Goal: Transaction & Acquisition: Purchase product/service

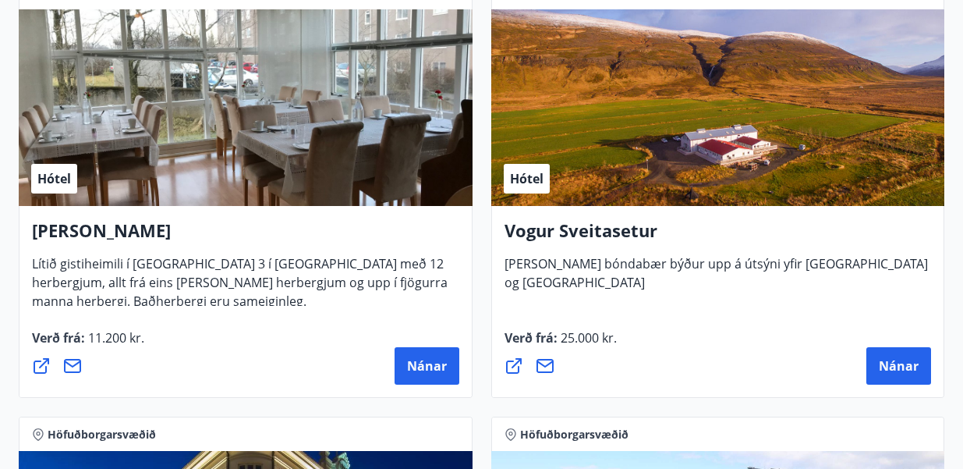
scroll to position [4284, 0]
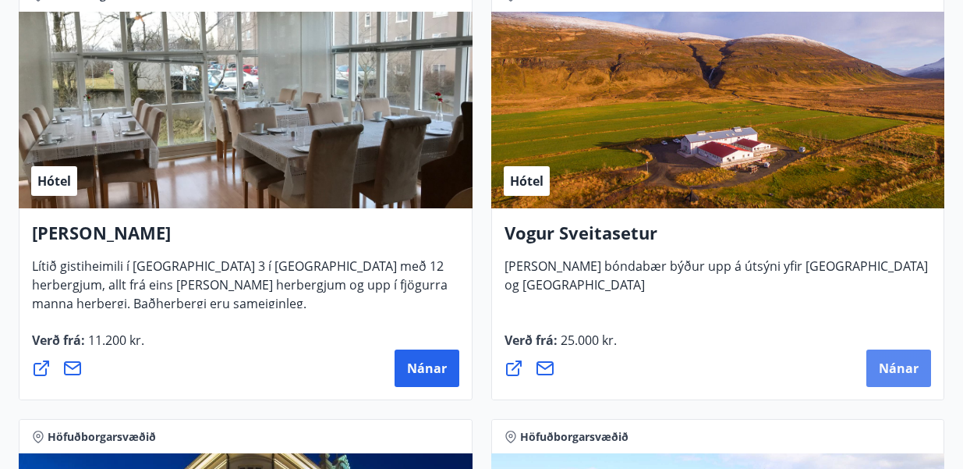
click at [906, 357] on button "Nánar" at bounding box center [898, 367] width 65 height 37
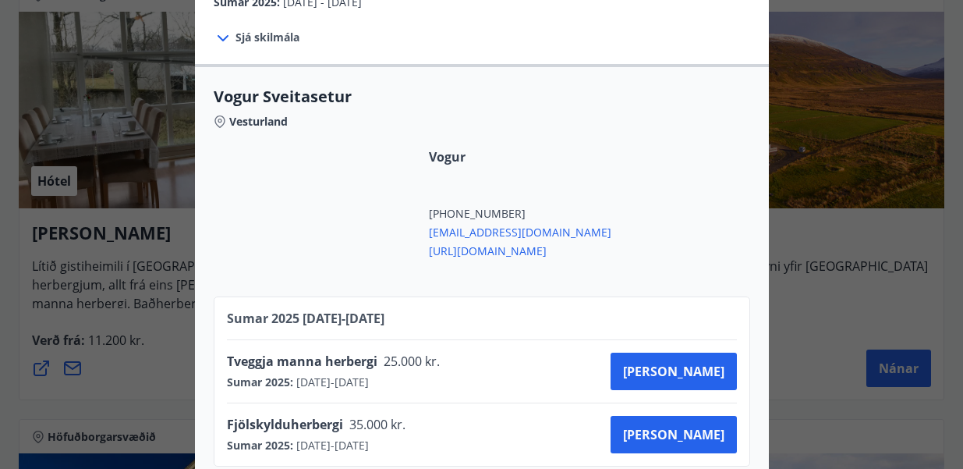
scroll to position [325, 0]
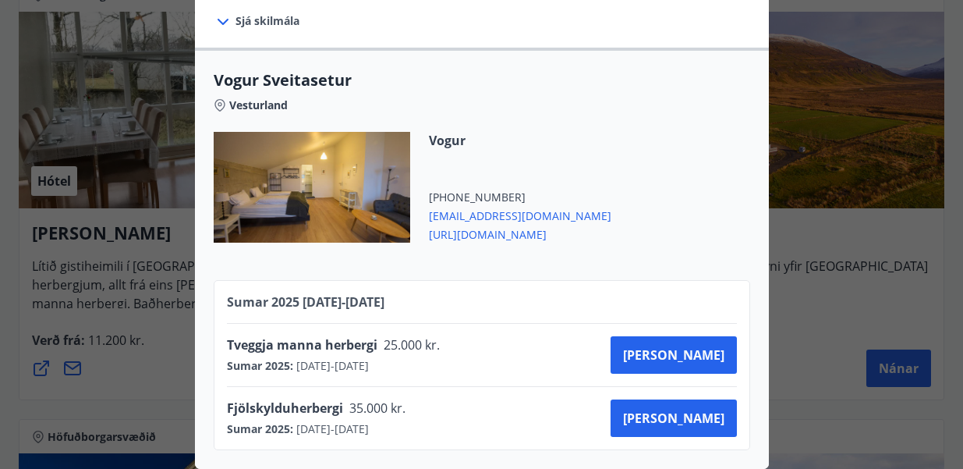
click at [323, 197] on div at bounding box center [312, 187] width 197 height 111
click at [482, 236] on span "[URL][DOMAIN_NAME]" at bounding box center [520, 233] width 182 height 19
click at [853, 243] on div at bounding box center [481, 234] width 963 height 469
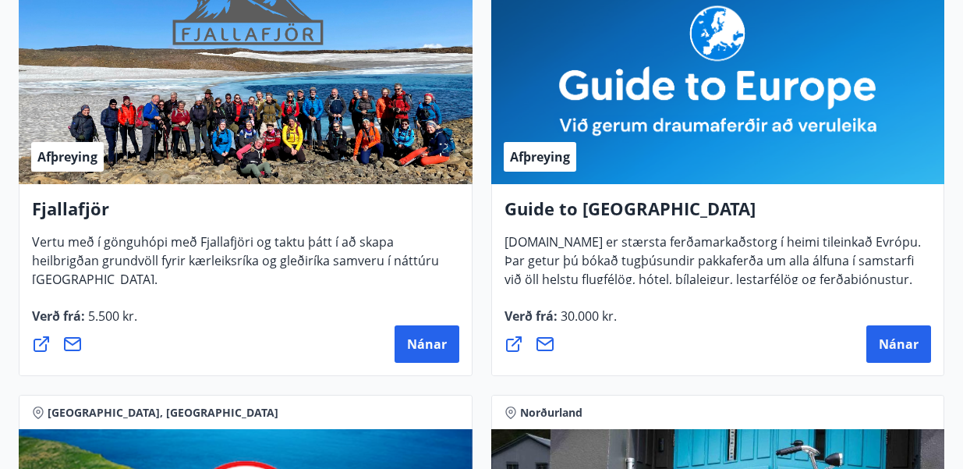
scroll to position [337, 0]
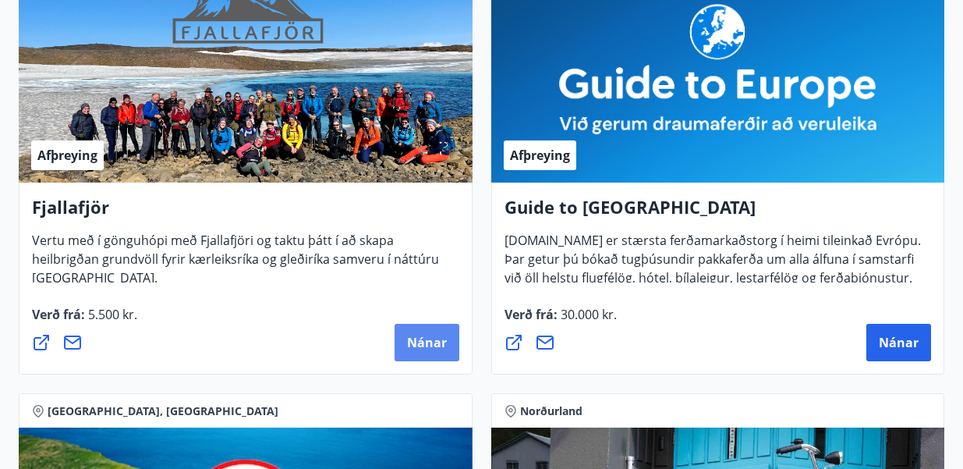
click at [417, 342] on span "Nánar" at bounding box center [427, 342] width 40 height 17
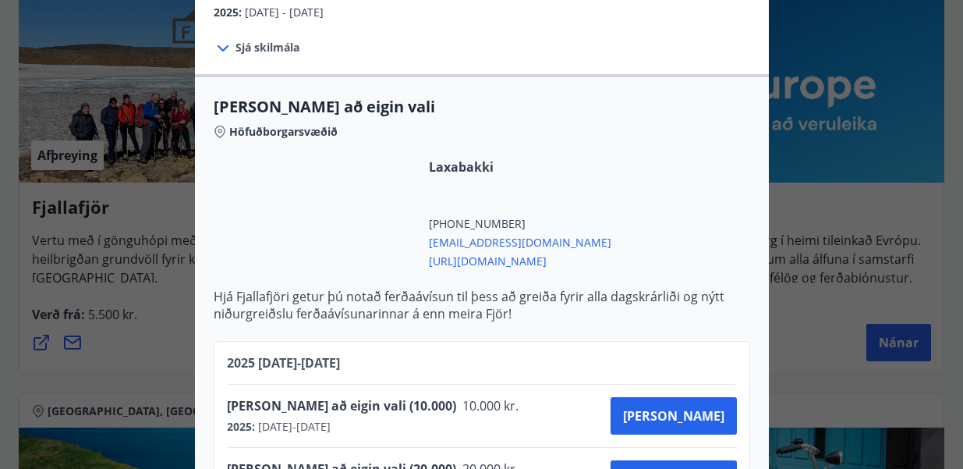
scroll to position [352, 0]
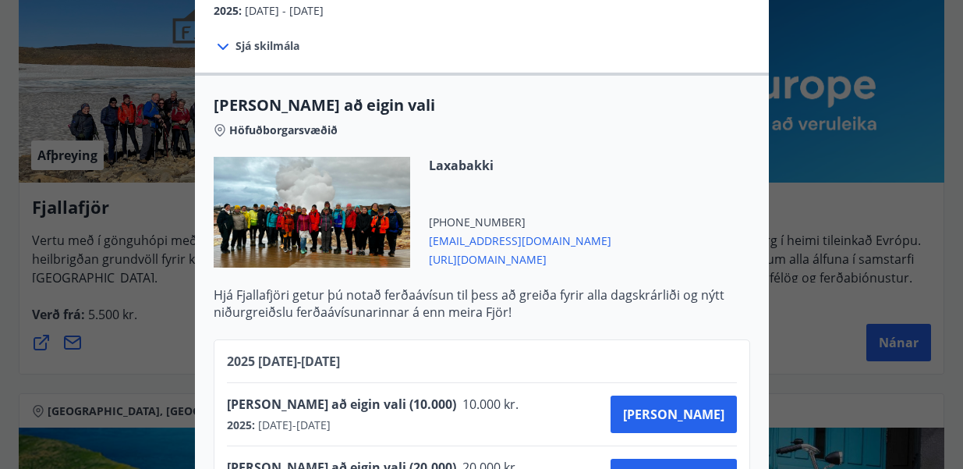
click at [225, 44] on icon at bounding box center [223, 47] width 11 height 6
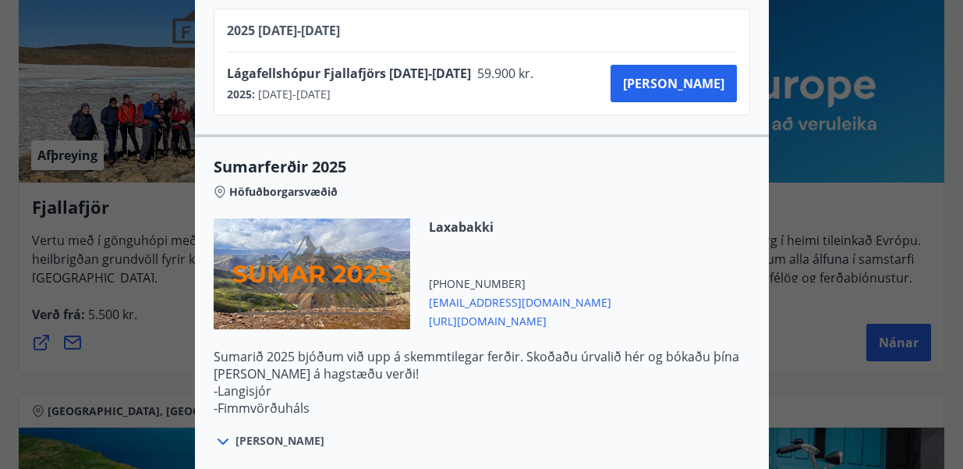
scroll to position [1869, 0]
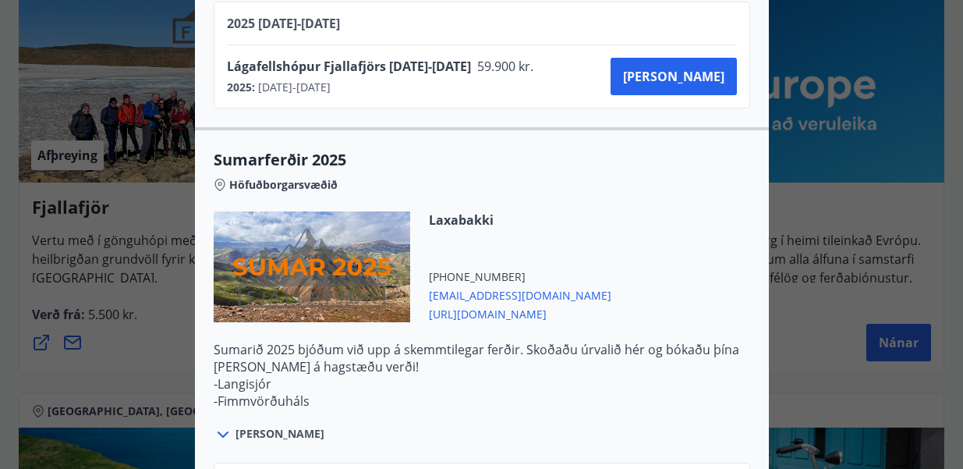
click at [265, 426] on span "[PERSON_NAME]" at bounding box center [280, 434] width 89 height 16
click at [221, 431] on icon at bounding box center [223, 434] width 11 height 6
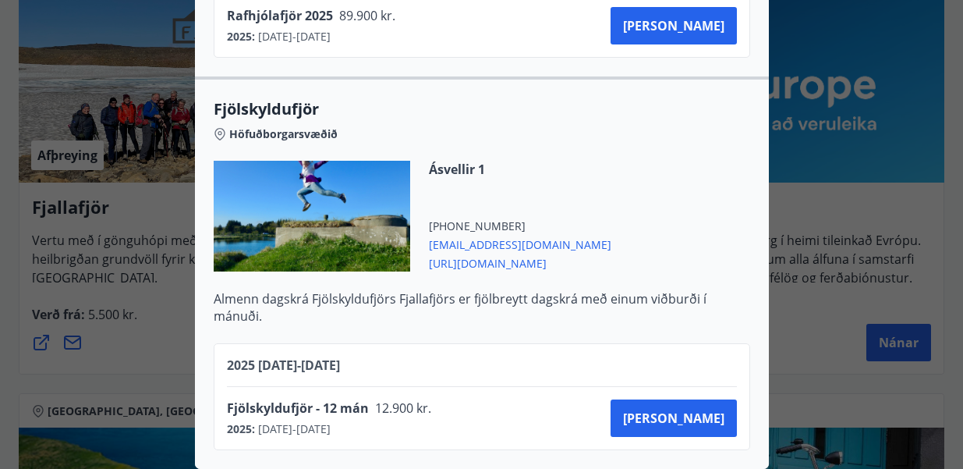
scroll to position [3389, 0]
click at [704, 412] on span "[PERSON_NAME]" at bounding box center [673, 417] width 101 height 17
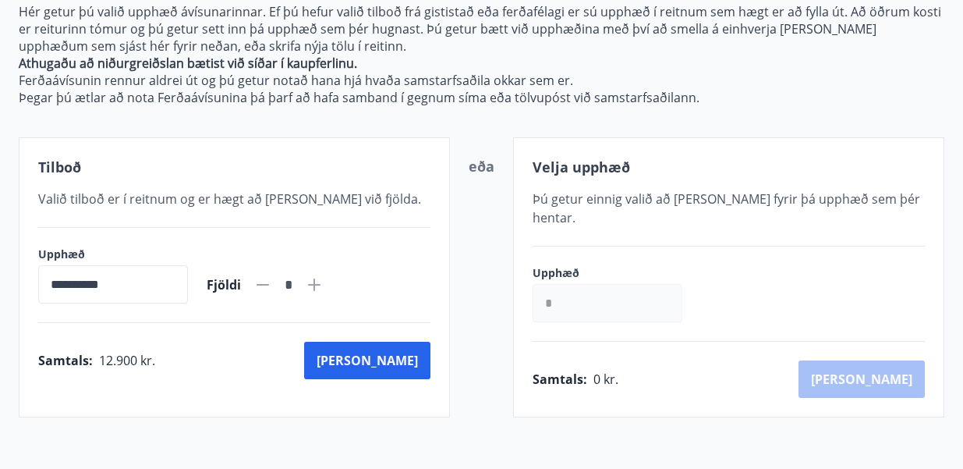
scroll to position [316, 0]
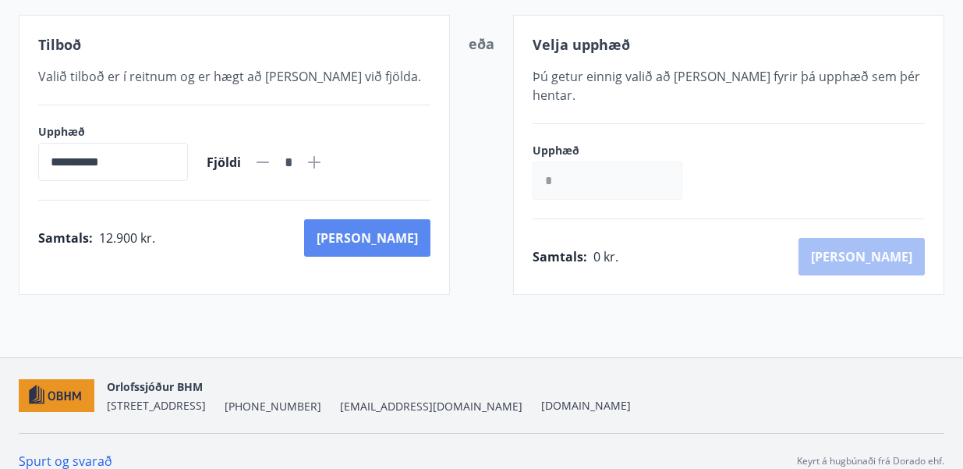
click at [403, 243] on button "[PERSON_NAME]" at bounding box center [367, 237] width 126 height 37
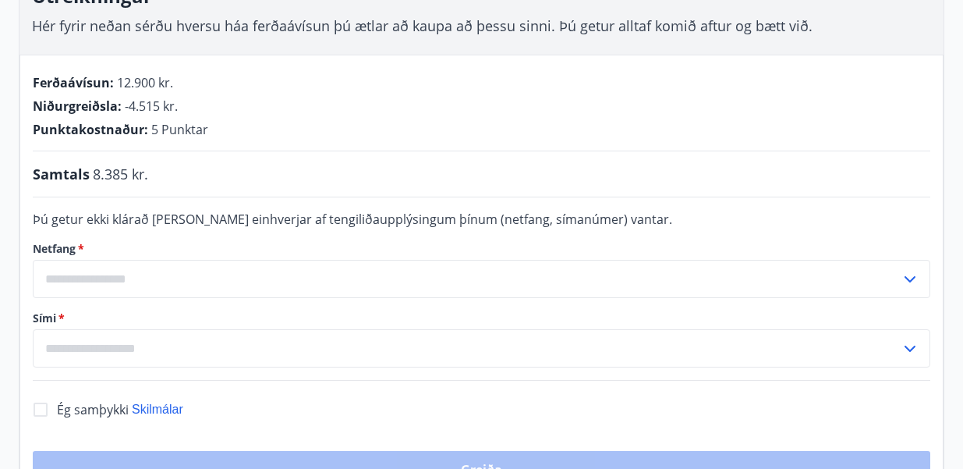
scroll to position [327, 0]
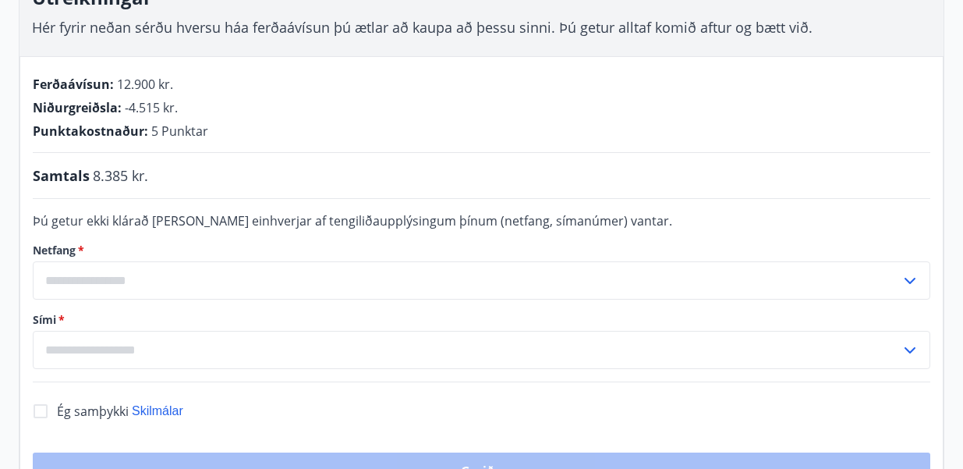
click at [305, 261] on input "text" at bounding box center [467, 280] width 868 height 38
click at [243, 299] on li "Skrá nýtt netfang" at bounding box center [482, 313] width 896 height 28
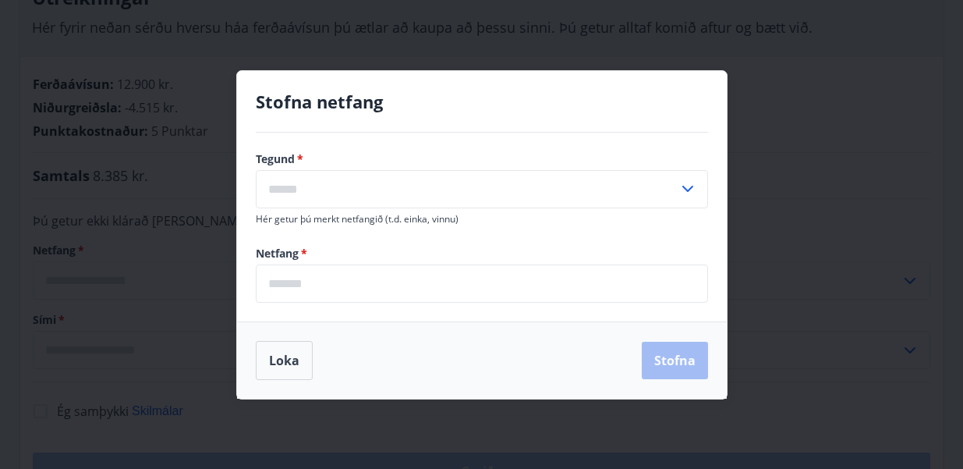
click at [321, 188] on input "text" at bounding box center [467, 189] width 423 height 38
click at [311, 211] on li "Heima" at bounding box center [482, 222] width 451 height 28
type input "*****"
click at [308, 285] on input "email" at bounding box center [482, 283] width 452 height 38
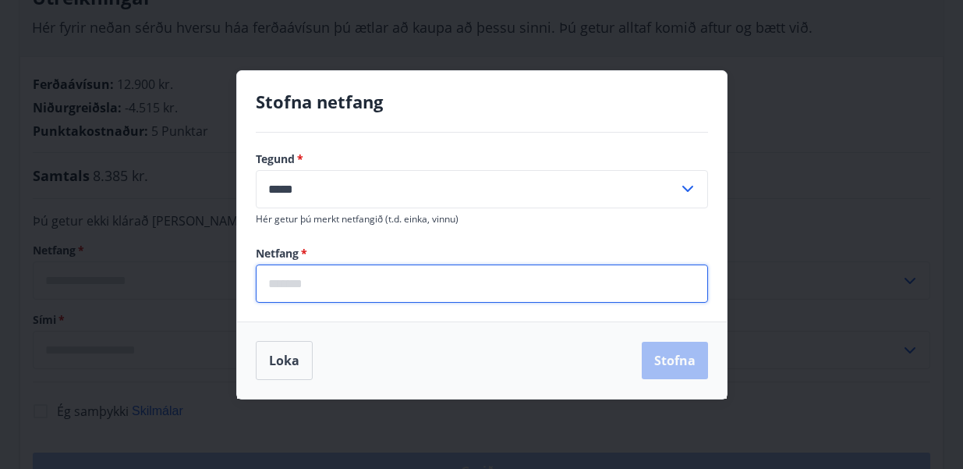
type input "**********"
click at [680, 352] on button "Stofna" at bounding box center [675, 360] width 66 height 37
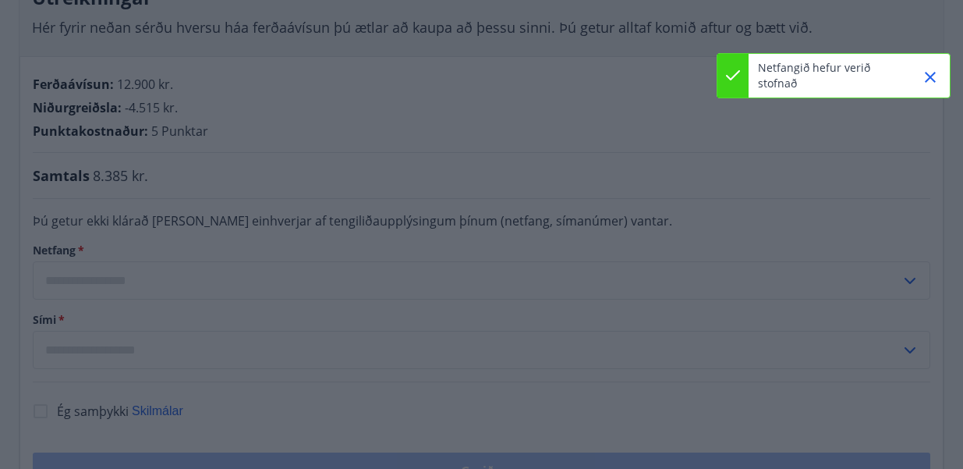
type input "**********"
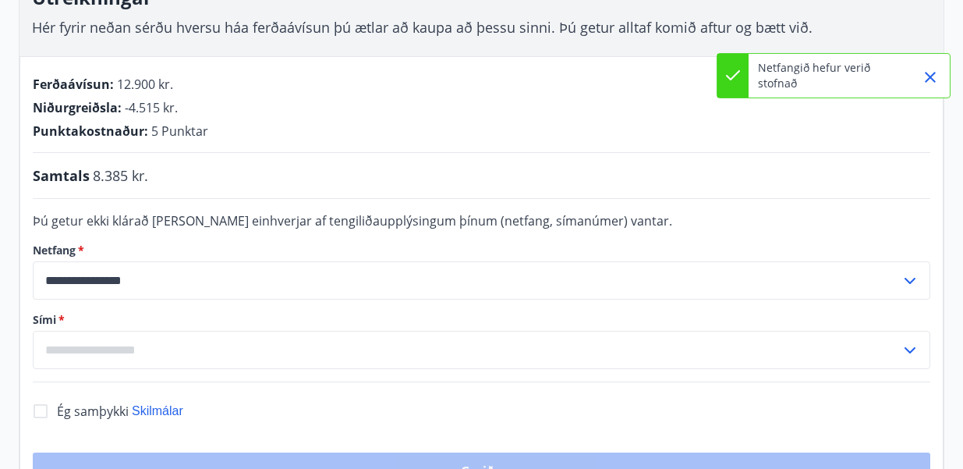
click at [673, 331] on input "text" at bounding box center [467, 350] width 868 height 38
click at [663, 369] on li "Skrá nýtt símanúmer" at bounding box center [482, 383] width 896 height 28
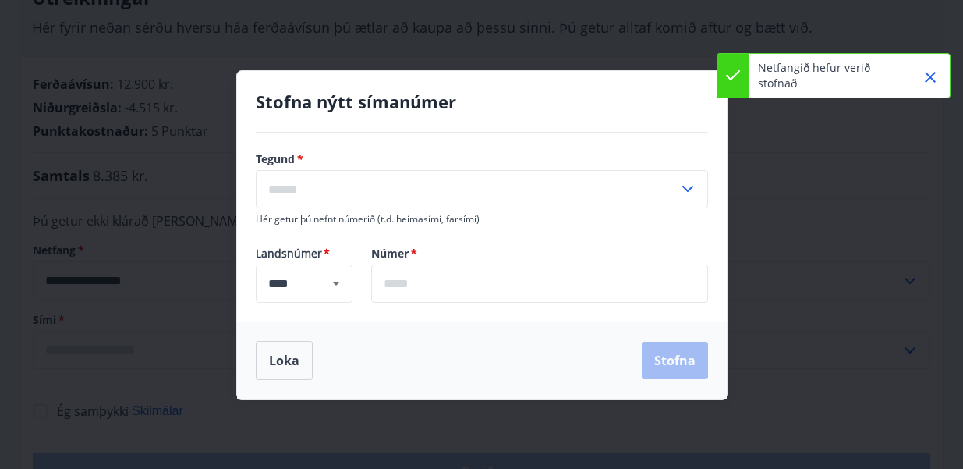
click at [529, 290] on input "text" at bounding box center [539, 283] width 337 height 38
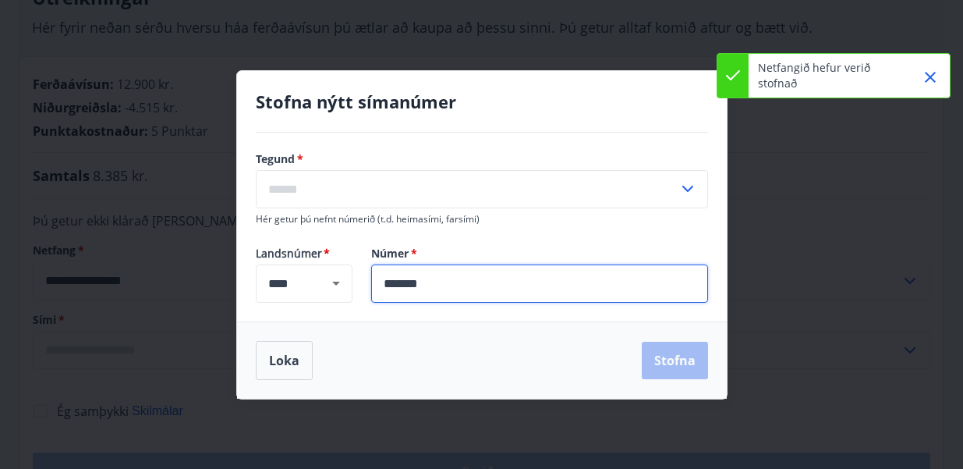
type input "*******"
click at [416, 180] on input "text" at bounding box center [467, 189] width 423 height 38
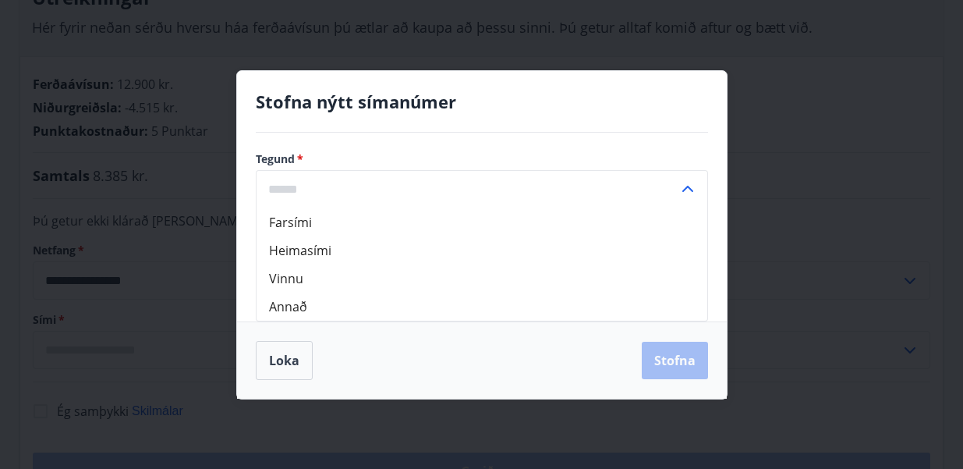
click at [391, 224] on li "Farsími" at bounding box center [482, 222] width 451 height 28
type input "*******"
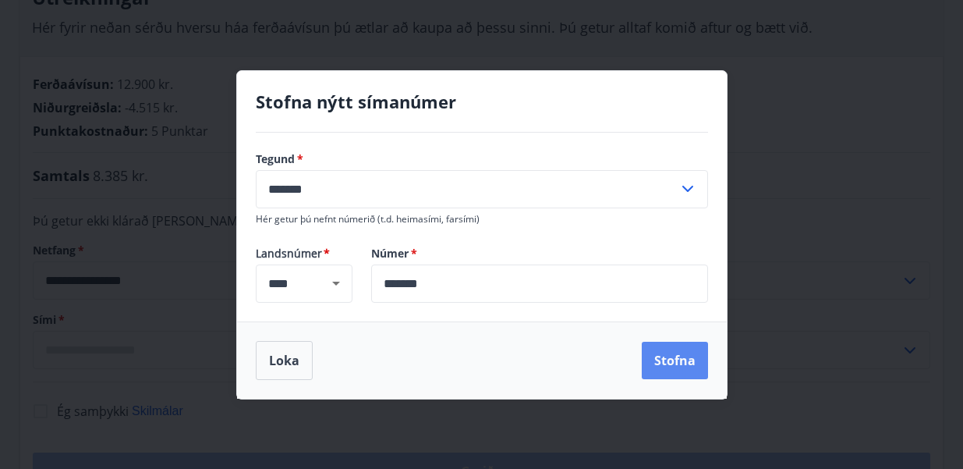
click at [697, 368] on button "Stofna" at bounding box center [675, 360] width 66 height 37
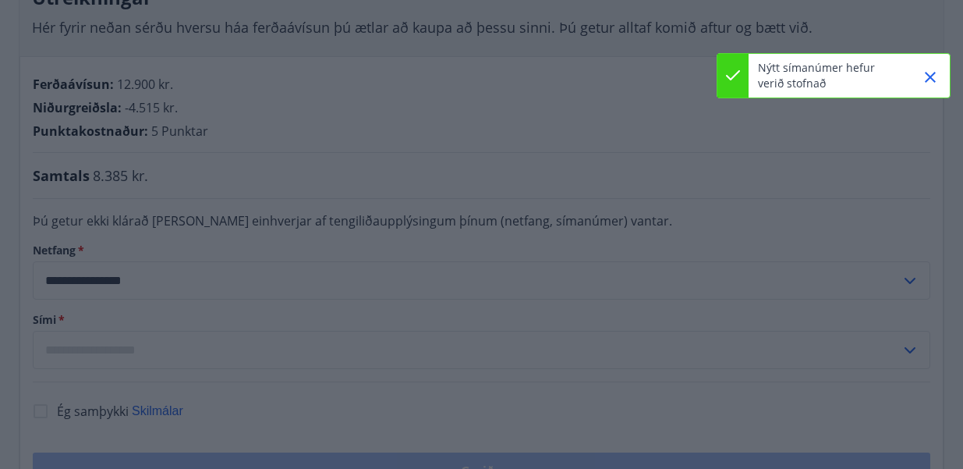
type input "**********"
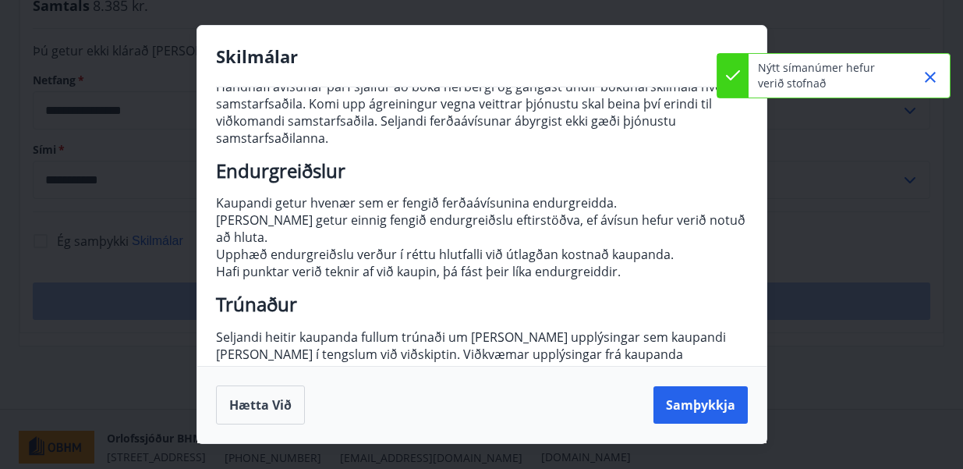
scroll to position [291, 0]
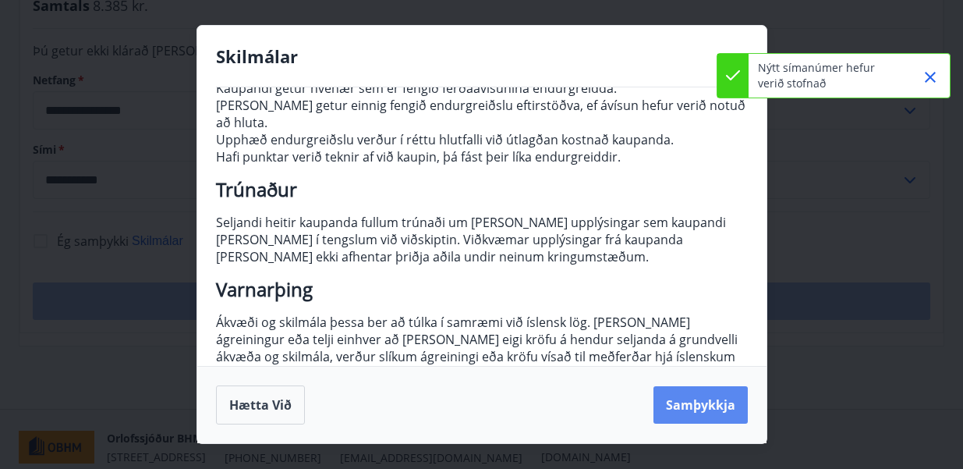
click at [709, 409] on button "Samþykkja" at bounding box center [700, 404] width 94 height 37
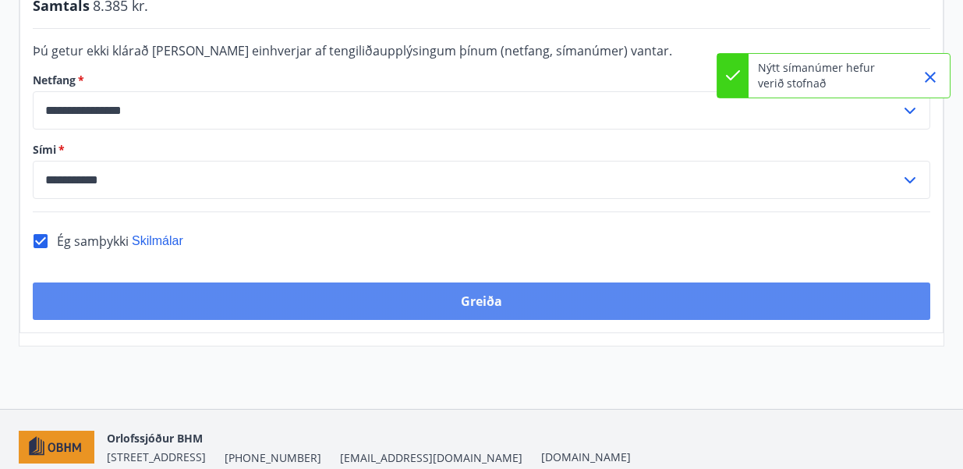
click at [516, 284] on button "Greiða" at bounding box center [482, 300] width 898 height 37
